Goal: Communication & Community: Connect with others

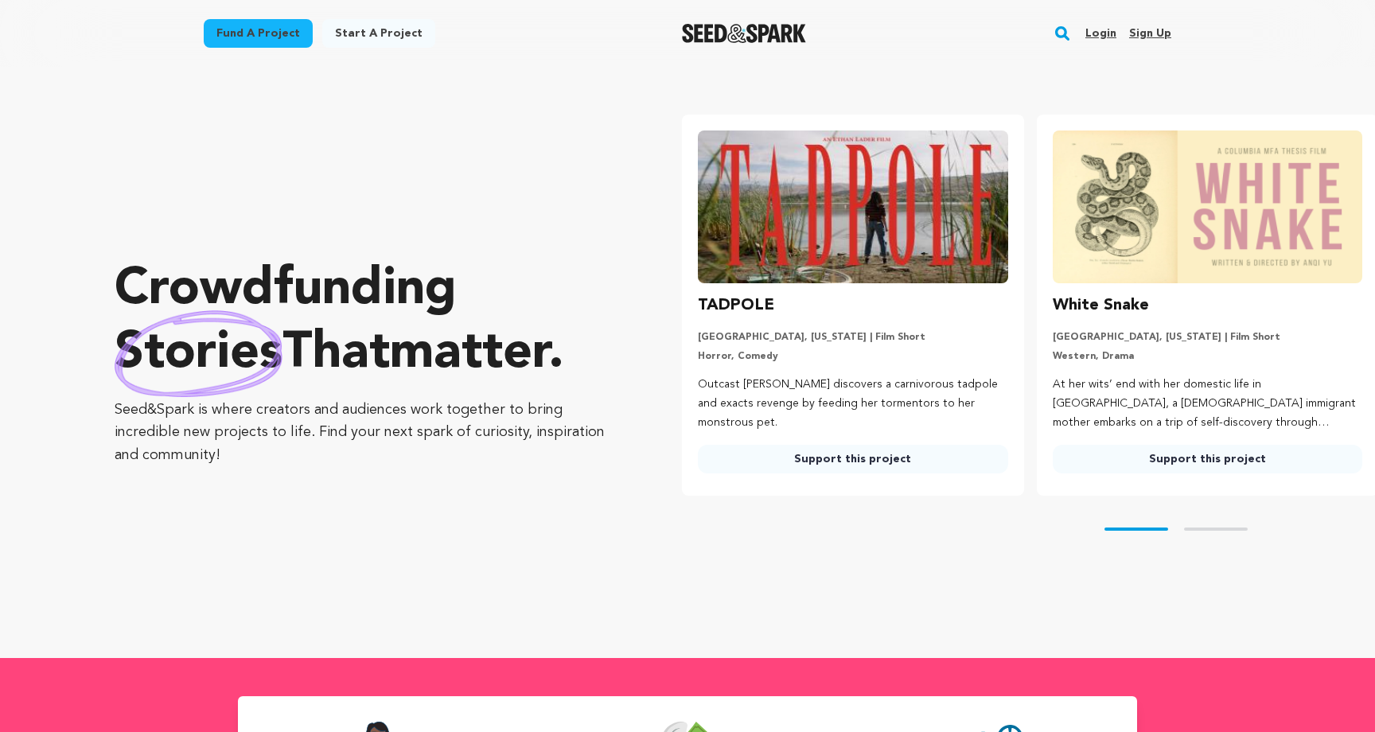
click at [1097, 32] on link "Login" at bounding box center [1100, 33] width 31 height 25
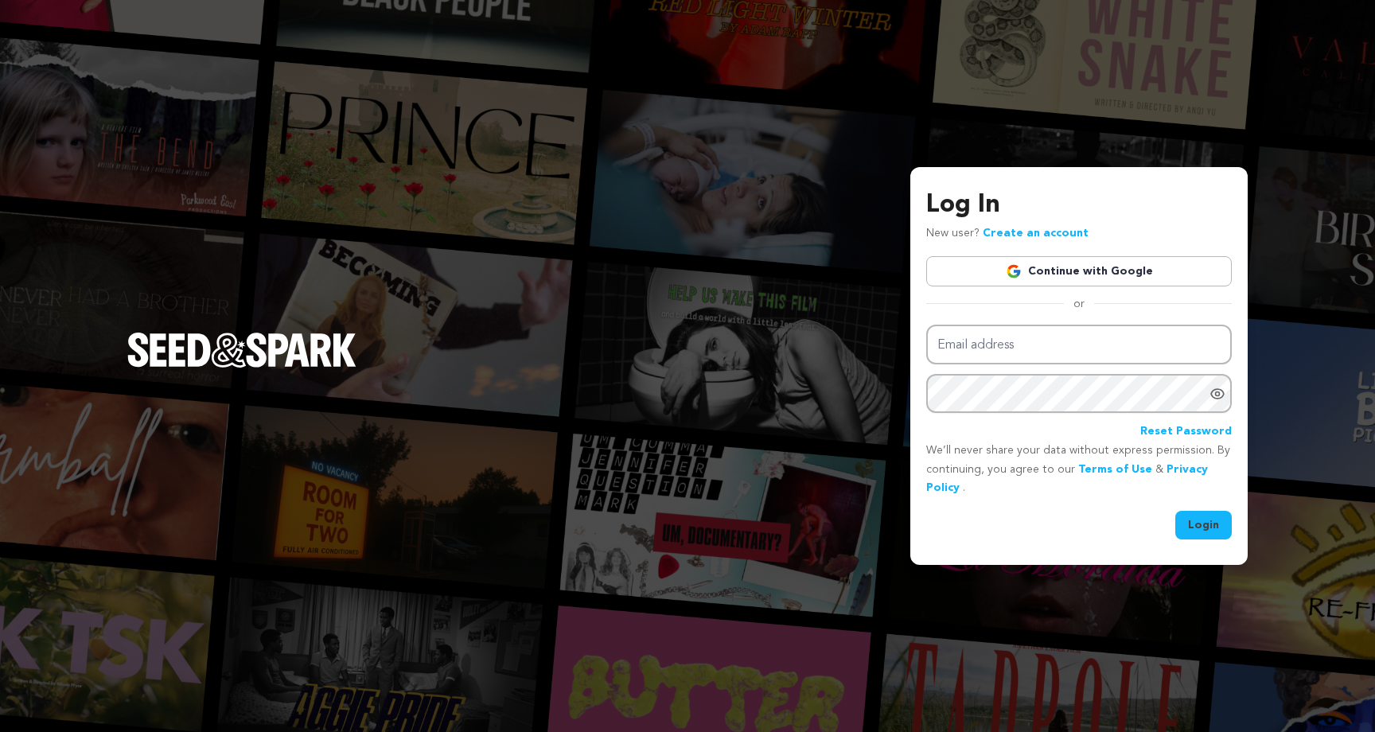
click at [1036, 267] on link "Continue with Google" at bounding box center [1079, 271] width 306 height 30
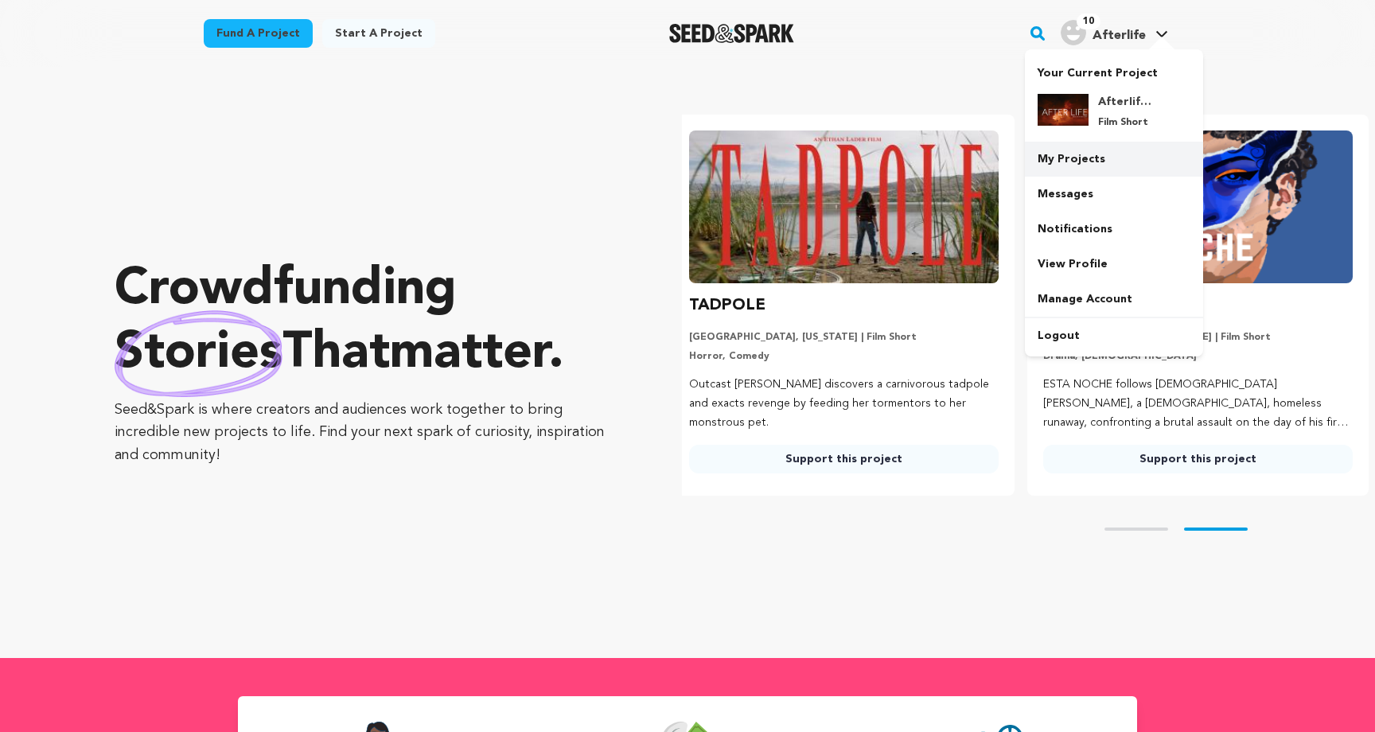
scroll to position [0, 367]
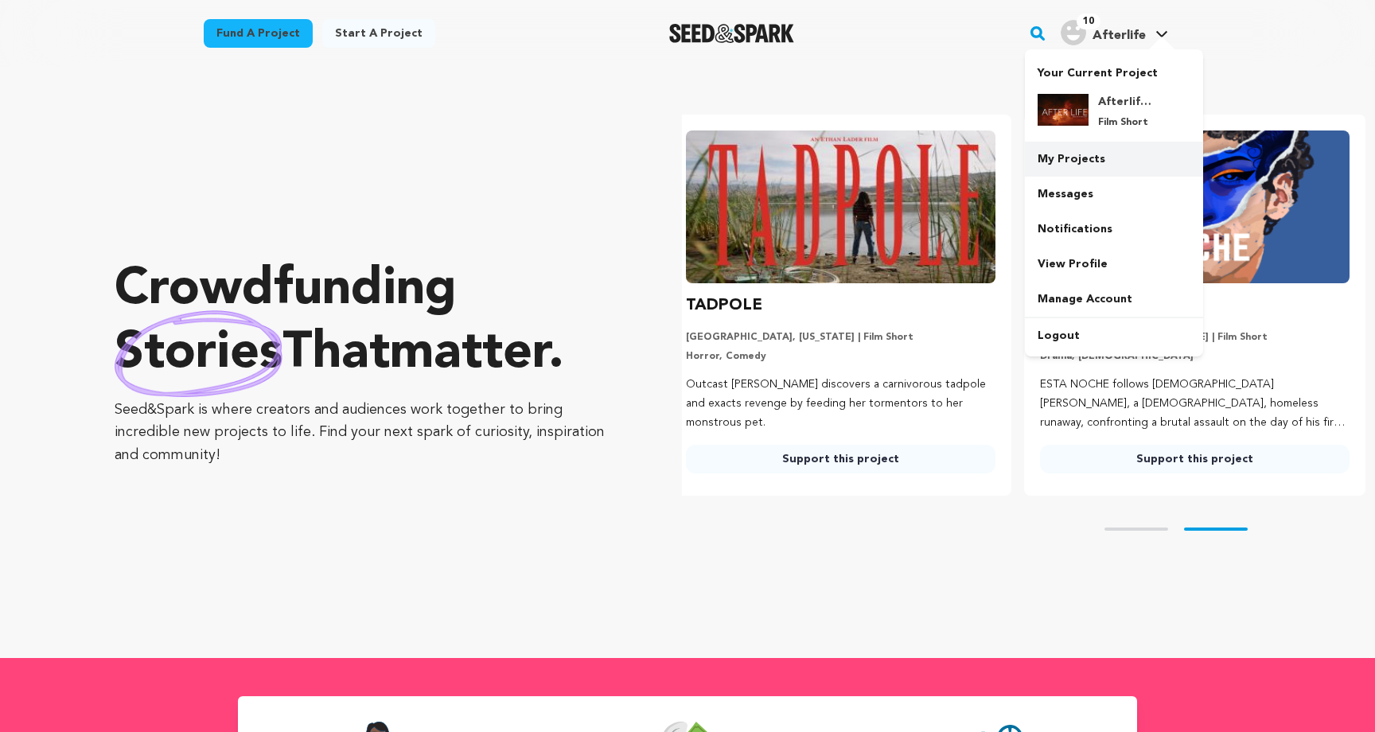
click at [1069, 161] on link "My Projects" at bounding box center [1114, 159] width 178 height 35
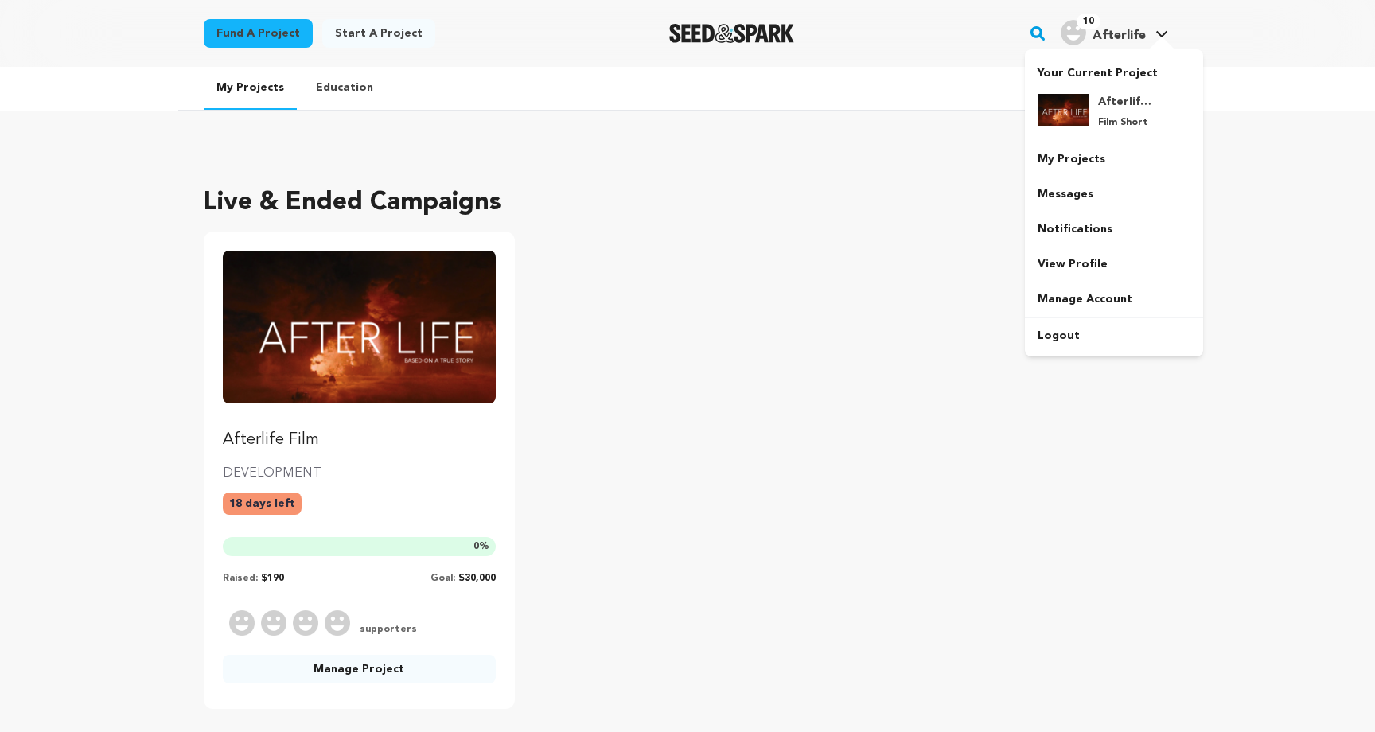
click at [1109, 28] on h4 "Afterlife" at bounding box center [1118, 35] width 53 height 19
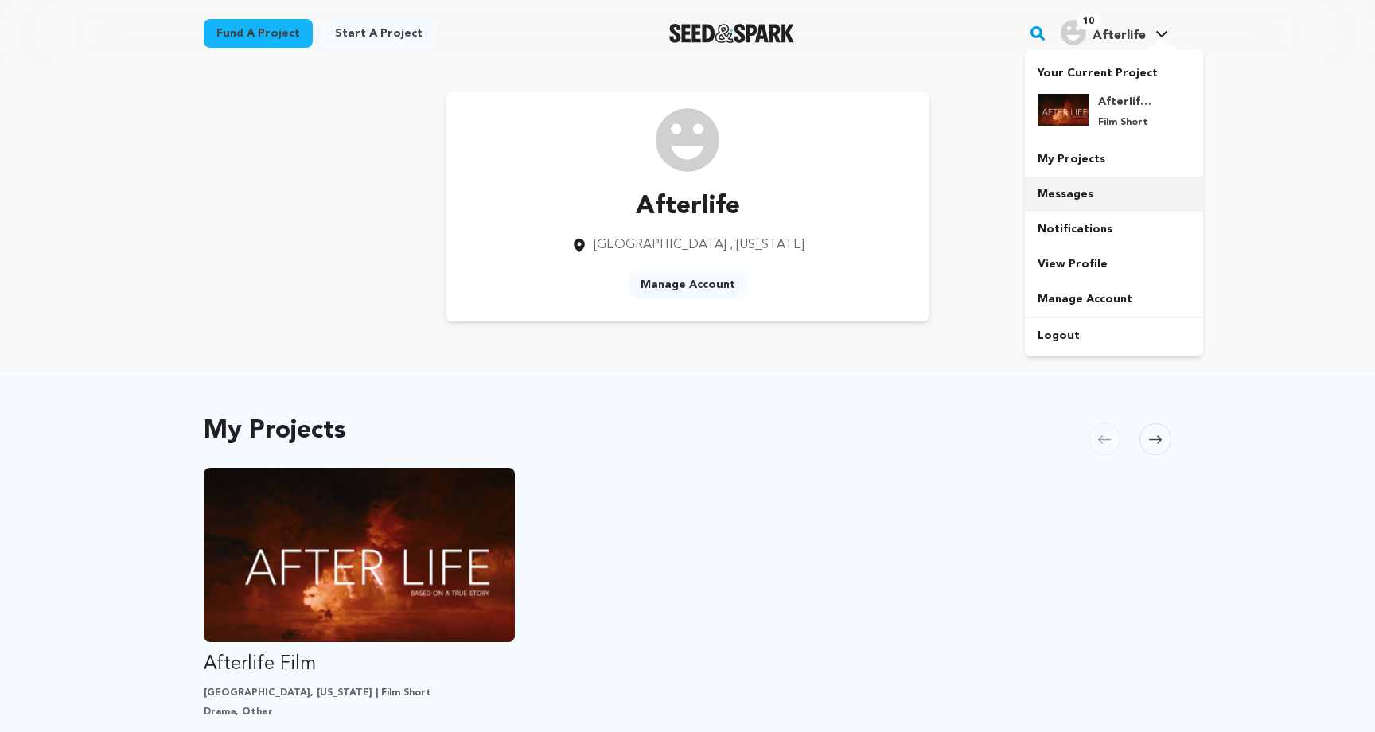
click at [1058, 194] on link "Messages" at bounding box center [1114, 194] width 178 height 35
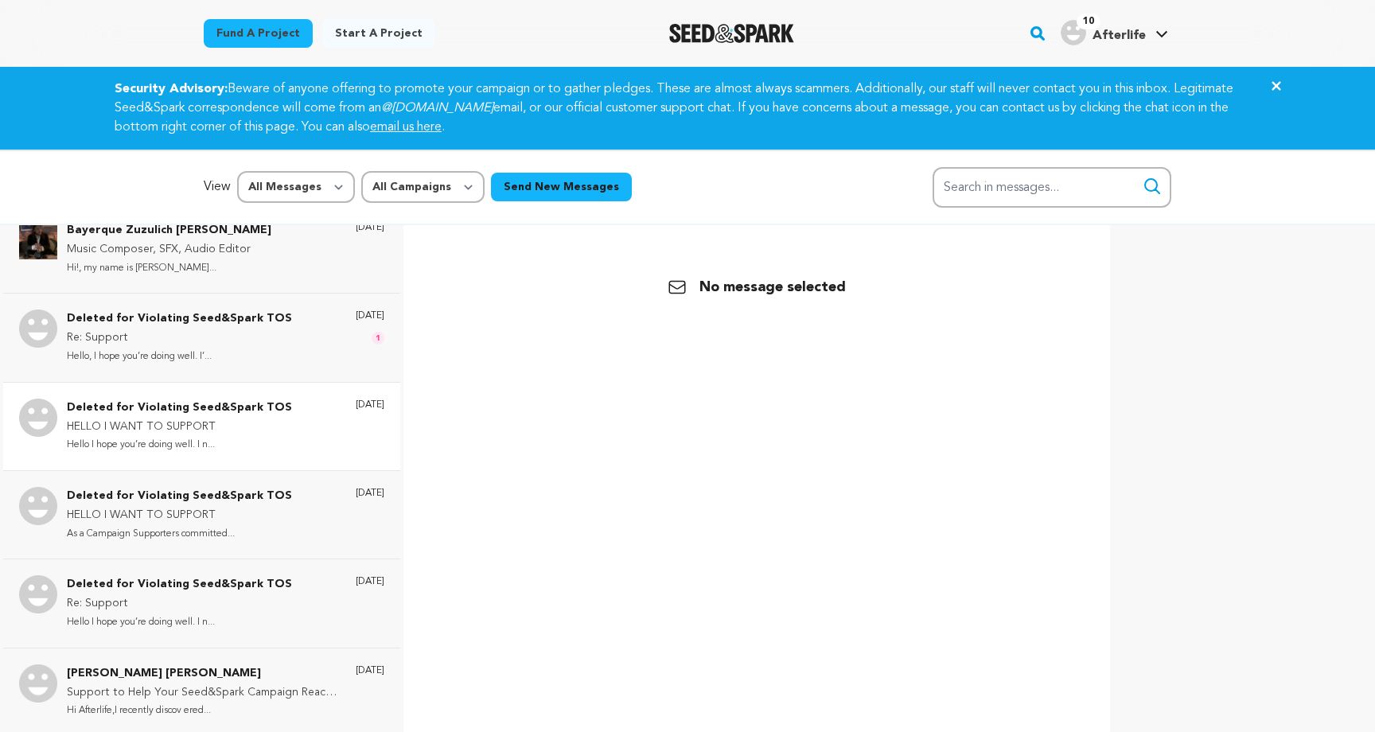
scroll to position [737, 0]
